Goal: Navigation & Orientation: Go to known website

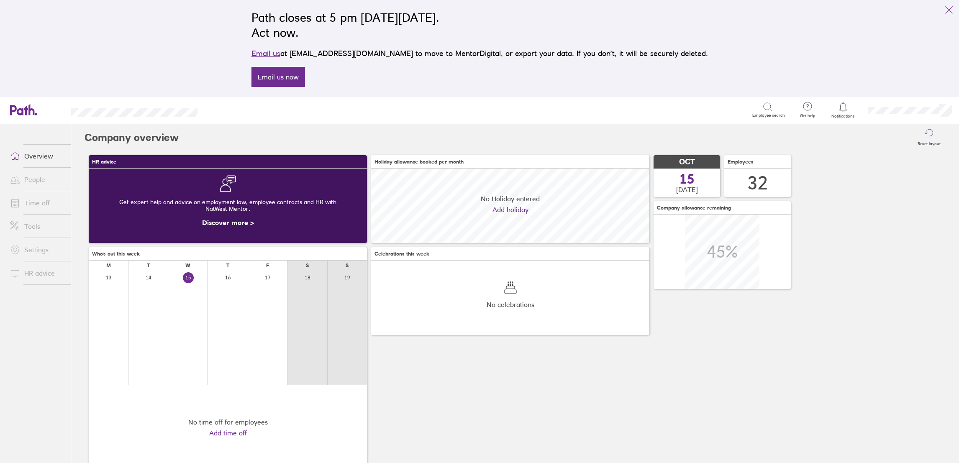
scroll to position [74, 278]
